Goal: Information Seeking & Learning: Find specific fact

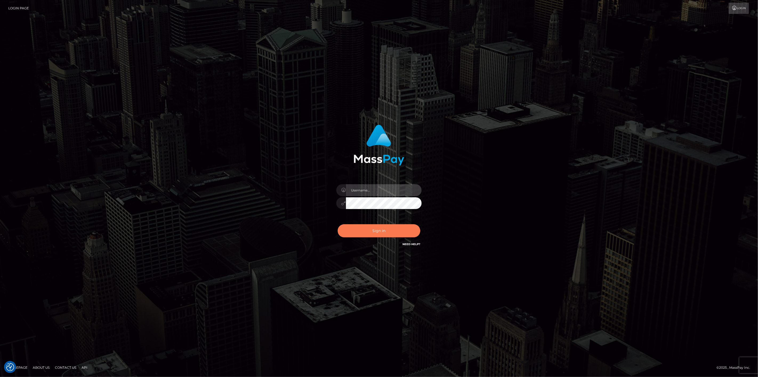
type input "[DOMAIN_NAME]"
click at [375, 229] on button "Sign in" at bounding box center [379, 230] width 83 height 13
type input "[DOMAIN_NAME]"
click at [367, 230] on button "Sign in" at bounding box center [379, 230] width 83 height 13
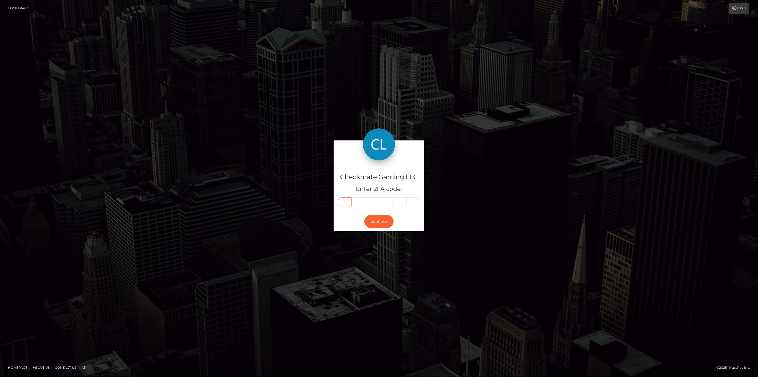
click at [345, 201] on input "text" at bounding box center [345, 201] width 14 height 9
type input "2"
type input "0"
type input "4"
type input "0"
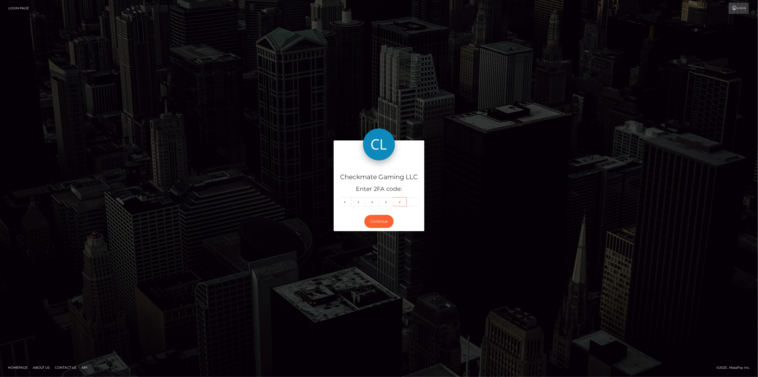
type input "5"
type input "3"
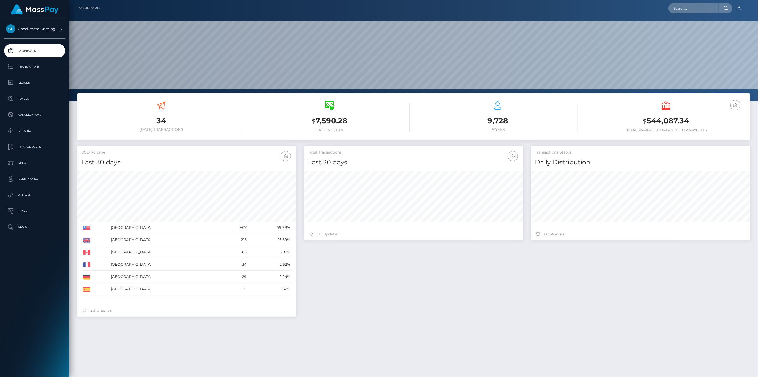
scroll to position [94, 219]
click at [33, 100] on p "Payees" at bounding box center [34, 99] width 57 height 8
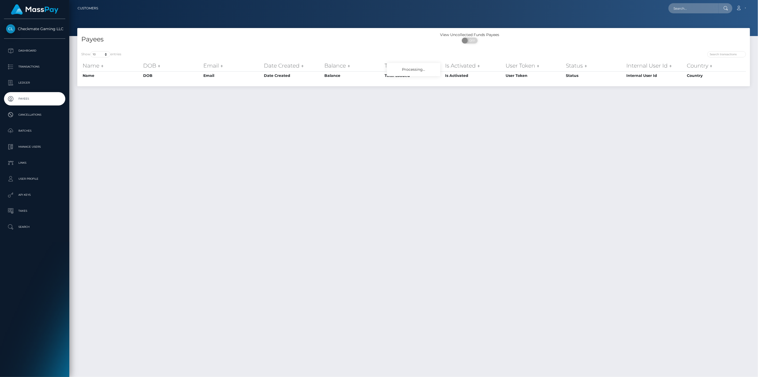
click at [721, 51] on div "Show 10 25 50 100 250 entries Name DOB Email Date Created Balance Total Loaded …" at bounding box center [413, 66] width 673 height 39
click at [724, 53] on input "search" at bounding box center [727, 54] width 39 height 6
paste input "3145"
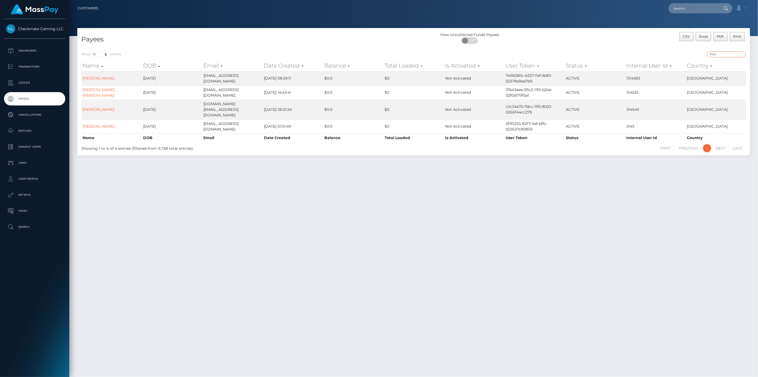
type input "3145"
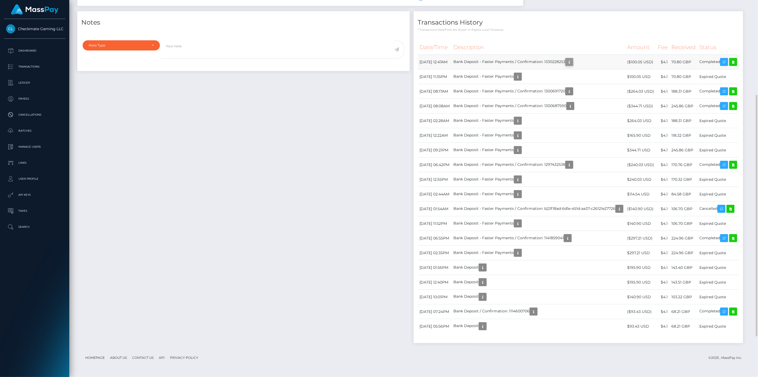
scroll to position [64, 219]
click at [566, 65] on icon "button" at bounding box center [569, 62] width 6 height 7
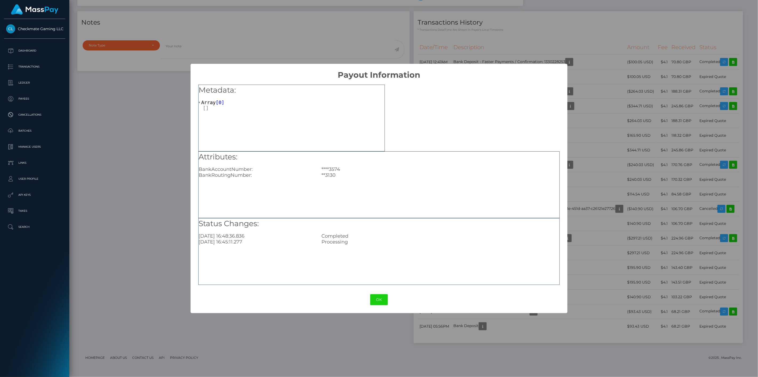
click at [176, 137] on div "× Payout Information Metadata: Array [ 0 ] Attributes: BankAccountNumber: ****3…" at bounding box center [379, 188] width 758 height 377
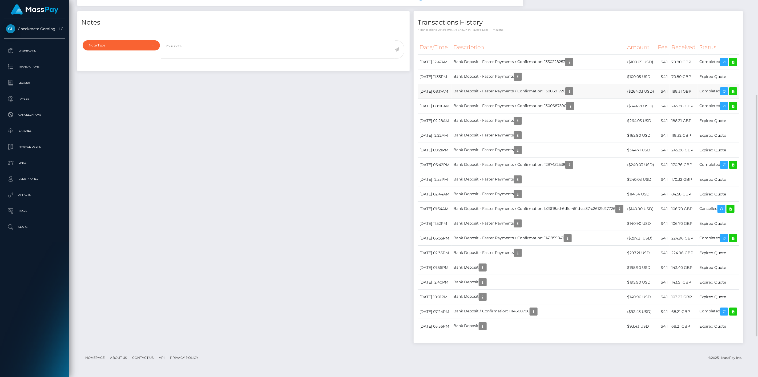
click at [452, 99] on td "Bank Deposit - Faster Payments / Confirmation: 1300691720" at bounding box center [539, 91] width 174 height 15
click at [566, 95] on icon "button" at bounding box center [569, 91] width 6 height 7
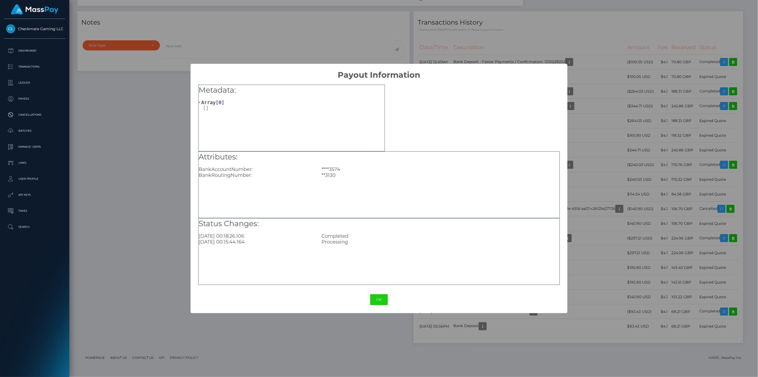
click at [163, 148] on div "× Payout Information Metadata: Array [ 0 ] Attributes: BankAccountNumber: ****3…" at bounding box center [379, 188] width 758 height 377
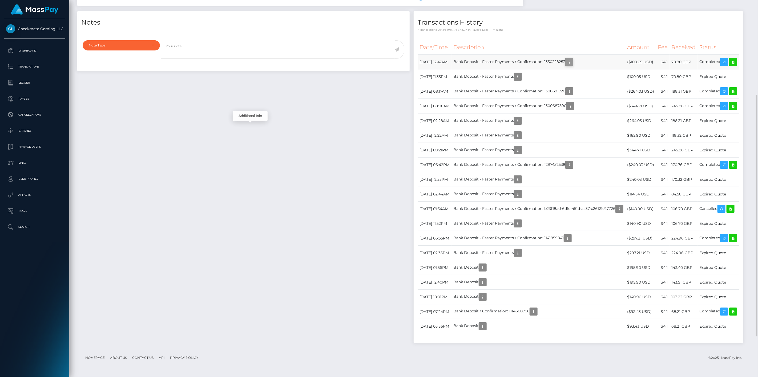
click at [566, 65] on icon "button" at bounding box center [569, 62] width 6 height 7
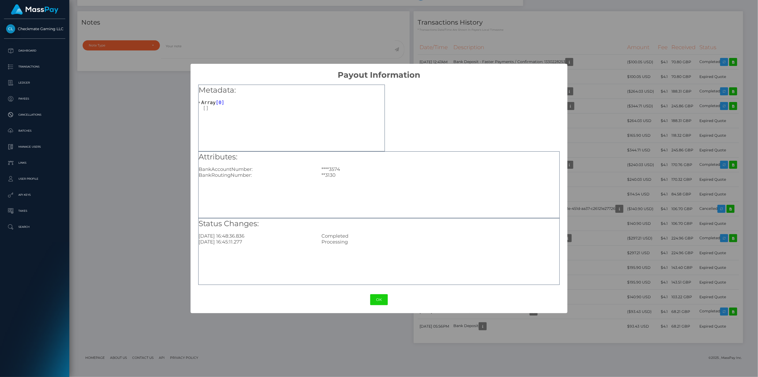
click at [147, 166] on div "× Payout Information Metadata: Array [ 0 ] Attributes: BankAccountNumber: ****3…" at bounding box center [379, 188] width 758 height 377
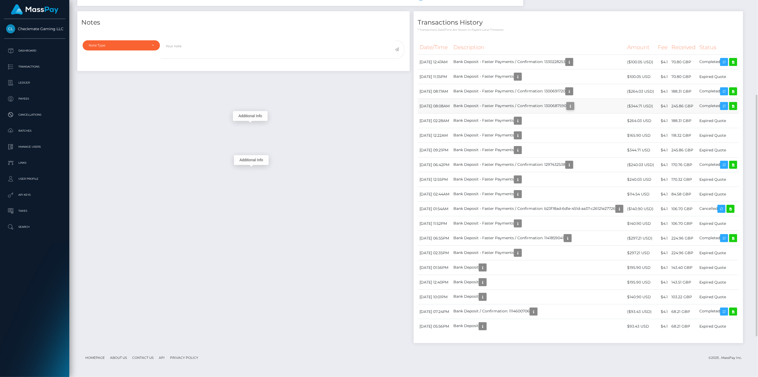
click at [567, 109] on icon "button" at bounding box center [570, 106] width 6 height 7
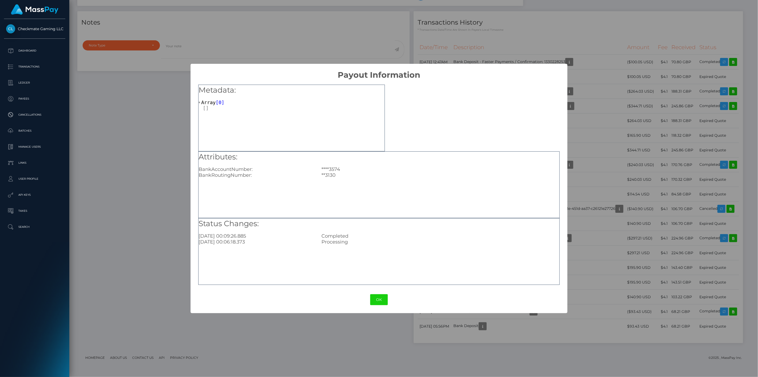
click at [164, 165] on div "× Payout Information Metadata: Array [ 0 ] Attributes: BankAccountNumber: ****3…" at bounding box center [379, 188] width 758 height 377
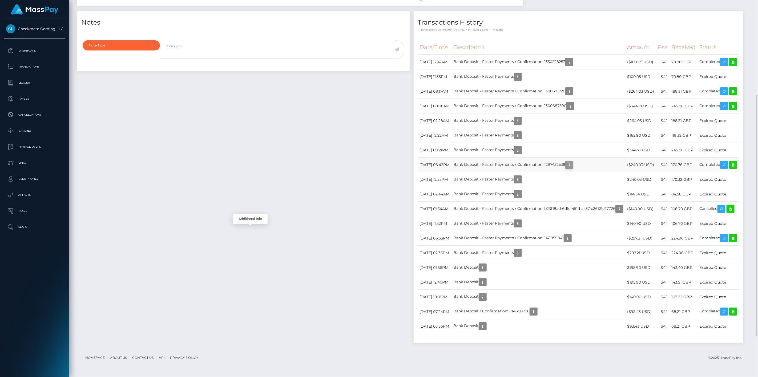
click at [566, 168] on icon "button" at bounding box center [569, 164] width 6 height 7
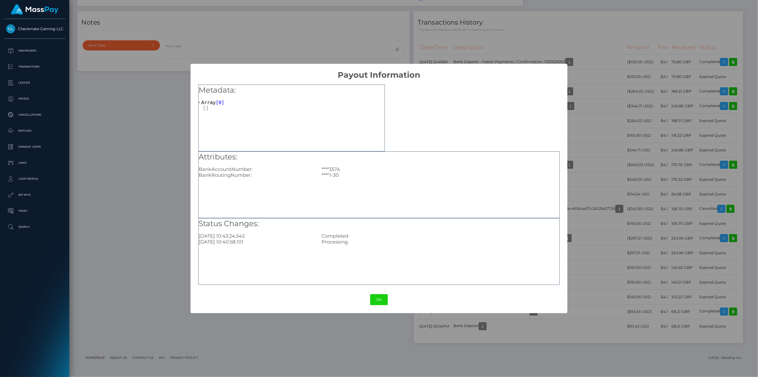
click at [143, 223] on div "× Payout Information Metadata: Array [ 0 ] Attributes: BankAccountNumber: ****3…" at bounding box center [379, 188] width 758 height 377
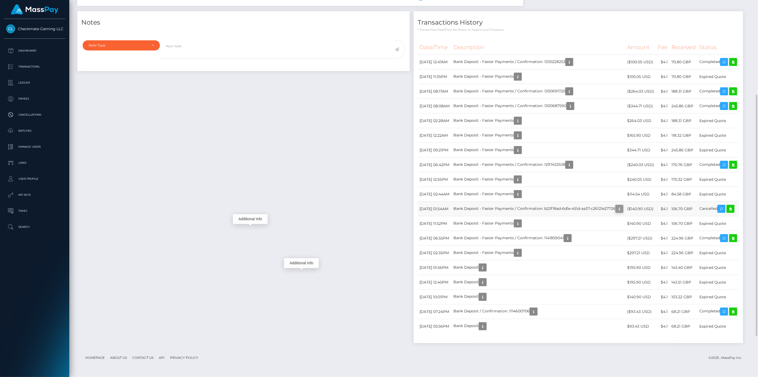
click at [617, 212] on icon "button" at bounding box center [620, 208] width 6 height 7
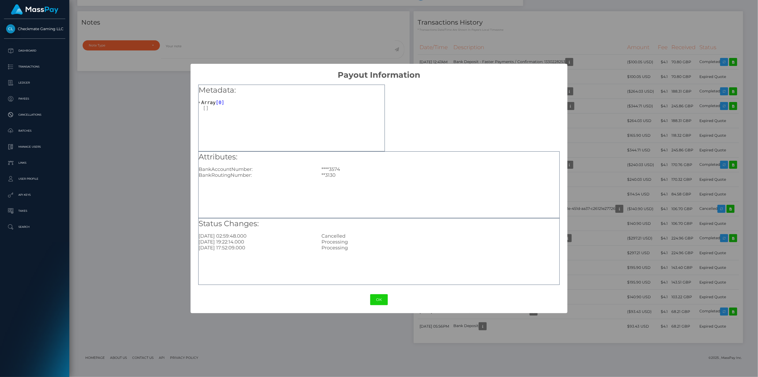
click at [163, 157] on div "× Payout Information Metadata: Array [ 0 ] Attributes: BankAccountNumber: ****3…" at bounding box center [379, 188] width 758 height 377
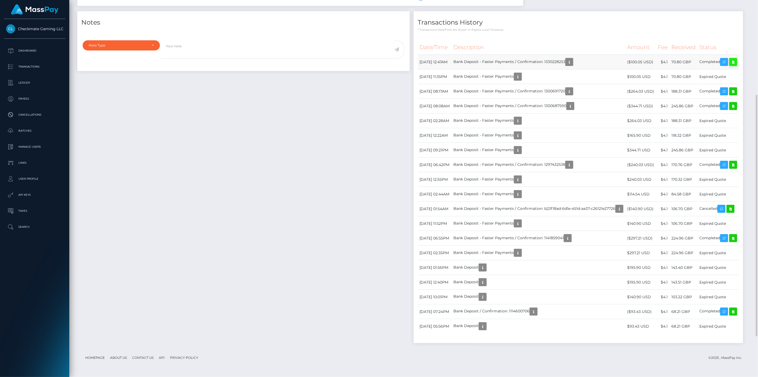
click at [730, 65] on icon at bounding box center [733, 62] width 6 height 7
drag, startPoint x: 375, startPoint y: 126, endPoint x: 352, endPoint y: 123, distance: 22.8
click at [670, 69] on td "70.80 GBP" at bounding box center [684, 62] width 28 height 15
copy td "70.80 GBP"
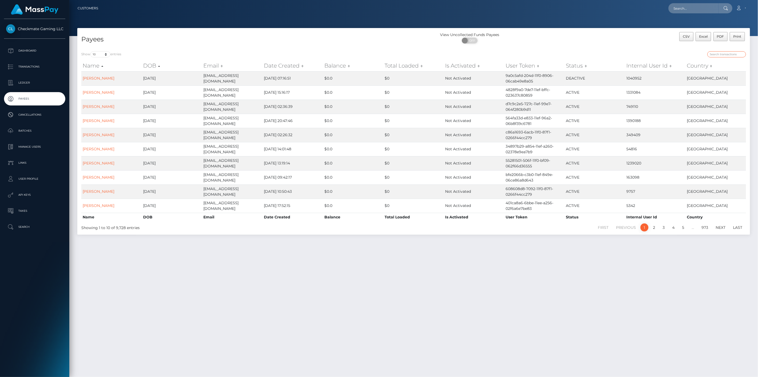
click at [739, 53] on input "search" at bounding box center [727, 54] width 39 height 6
paste input "[PERSON_NAME]"
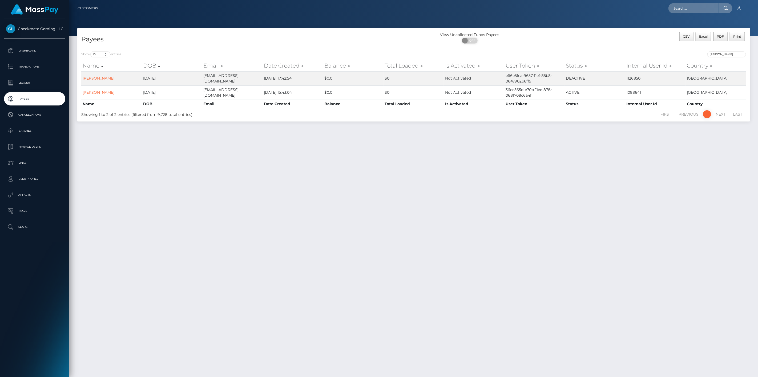
click at [292, 44] on div "Payees" at bounding box center [245, 39] width 337 height 15
click at [735, 56] on input "Lonn" at bounding box center [727, 54] width 39 height 6
paste input "1409993"
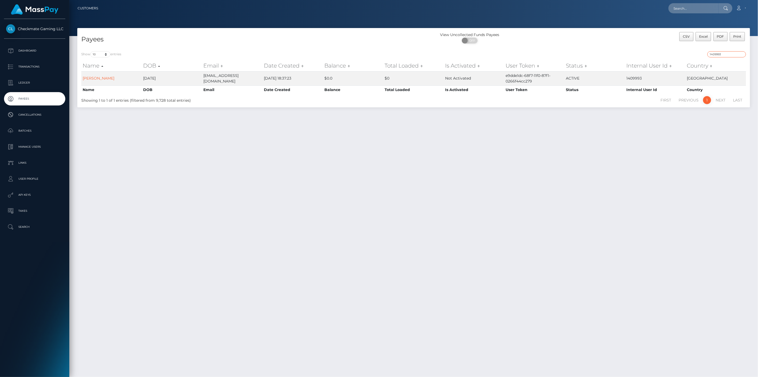
click at [732, 54] on input "1409993" at bounding box center [727, 54] width 39 height 6
paste input "62980"
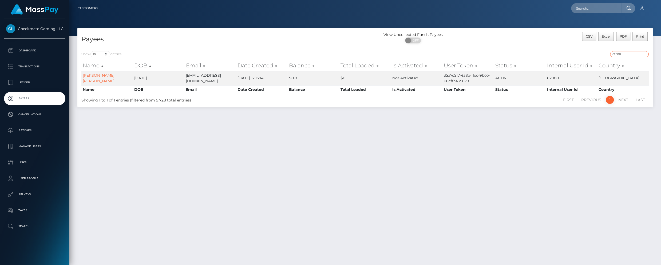
click at [633, 53] on input "62980" at bounding box center [629, 54] width 39 height 6
click at [633, 54] on input "62980" at bounding box center [629, 54] width 39 height 6
paste input "1042449"
type input "1042449"
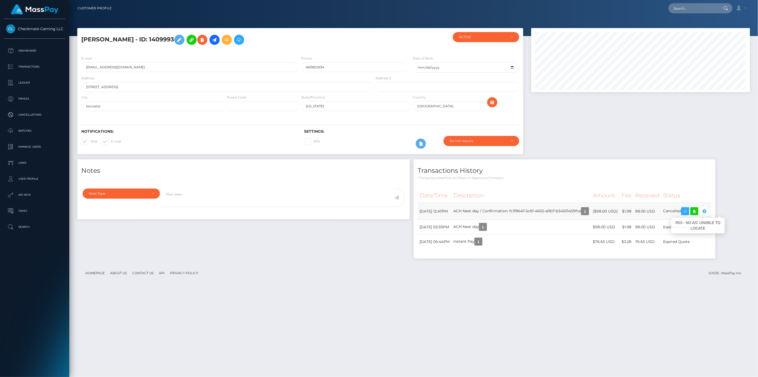
scroll to position [64, 219]
click at [708, 211] on icon "button" at bounding box center [705, 211] width 6 height 7
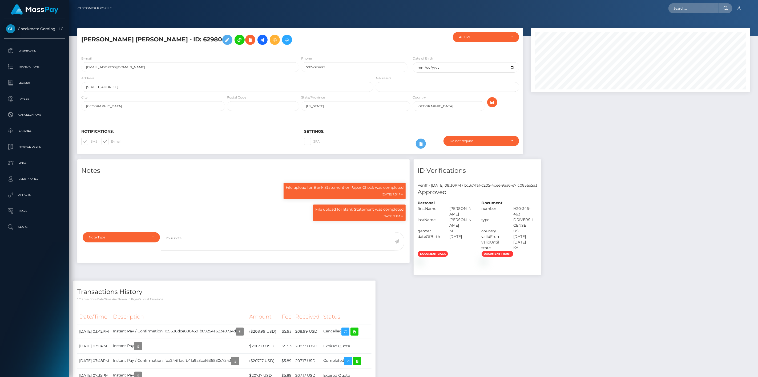
scroll to position [64, 219]
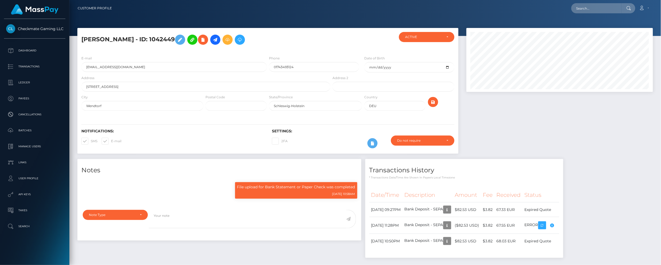
scroll to position [64, 187]
drag, startPoint x: 188, startPoint y: 41, endPoint x: 78, endPoint y: 38, distance: 109.9
click at [78, 38] on div "[PERSON_NAME] - ID: 1042449" at bounding box center [204, 41] width 254 height 19
copy h5 "[PERSON_NAME] - ID: 1042449"
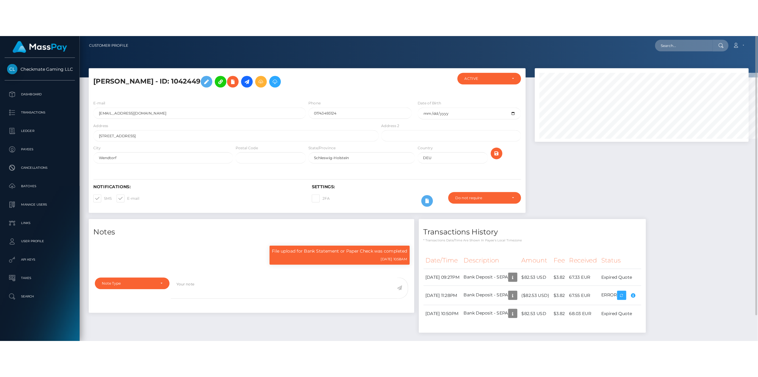
scroll to position [64, 219]
